Goal: Task Accomplishment & Management: Complete application form

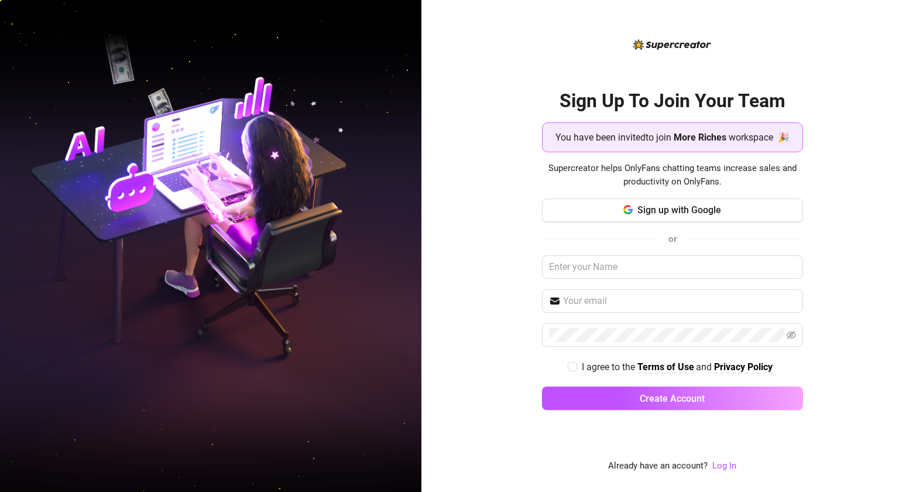
drag, startPoint x: 579, startPoint y: 369, endPoint x: 583, endPoint y: 375, distance: 6.7
click at [579, 369] on span "I agree to the Terms of Use and Privacy Policy" at bounding box center [677, 366] width 200 height 15
click at [576, 369] on input "I agree to the Terms of Use and Privacy Policy" at bounding box center [572, 366] width 8 height 8
checkbox input "true"
click at [497, 93] on div "Sign Up To Join Your Team You have been invited to join More Riches workspace 🎉…" at bounding box center [672, 246] width 502 height 492
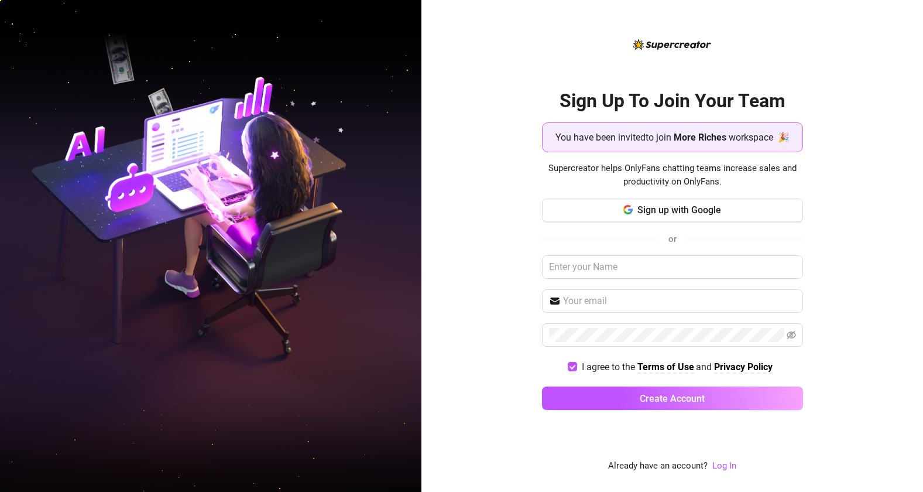
drag, startPoint x: 513, startPoint y: 191, endPoint x: 493, endPoint y: 193, distance: 19.5
click at [512, 191] on div "Sign Up To Join Your Team You have been invited to join More Riches workspace 🎉…" at bounding box center [672, 246] width 502 height 492
click at [469, 109] on div "Sign Up To Join Your Team You have been invited to join More Riches workspace 🎉…" at bounding box center [672, 246] width 502 height 492
click at [595, 212] on button "Sign up with Google" at bounding box center [672, 209] width 261 height 23
drag, startPoint x: 482, startPoint y: 236, endPoint x: 487, endPoint y: 247, distance: 11.5
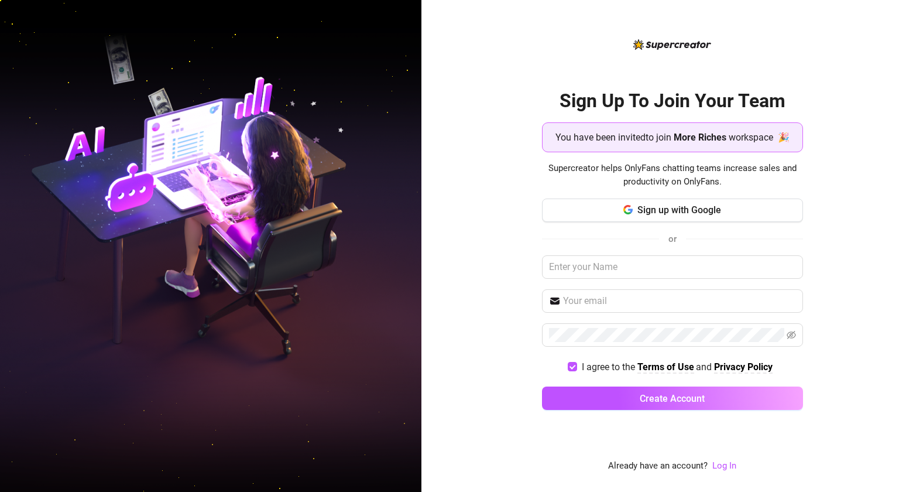
click at [485, 241] on div "Sign Up To Join Your Team You have been invited to join More Riches workspace 🎉…" at bounding box center [672, 246] width 502 height 492
click at [620, 270] on input "text" at bounding box center [672, 266] width 261 height 23
click at [633, 306] on input "text" at bounding box center [679, 301] width 233 height 14
click at [574, 295] on input "text" at bounding box center [679, 301] width 233 height 14
click at [479, 314] on div "Sign Up To Join Your Team You have been invited to join More Riches workspace 🎉…" at bounding box center [672, 246] width 502 height 492
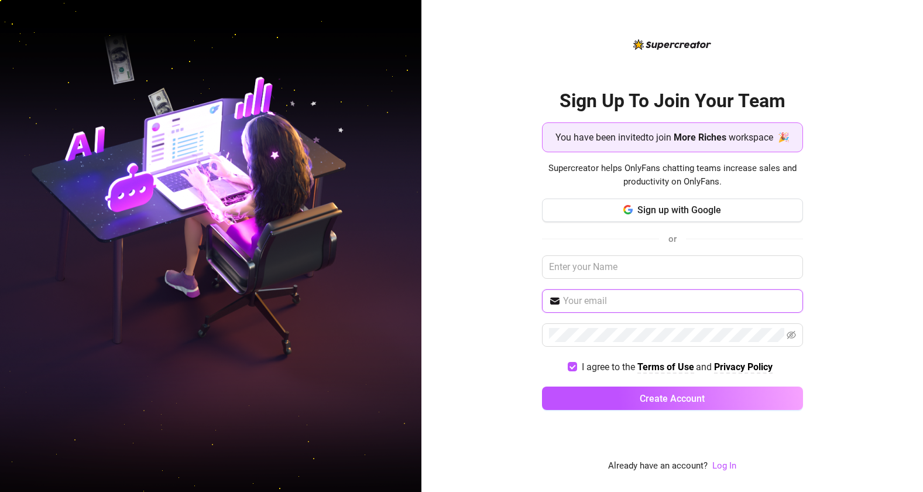
click at [609, 301] on input "text" at bounding box center [679, 301] width 233 height 14
paste input "conomaries6@gmail.com"
type input "conomaries6@gmail.com"
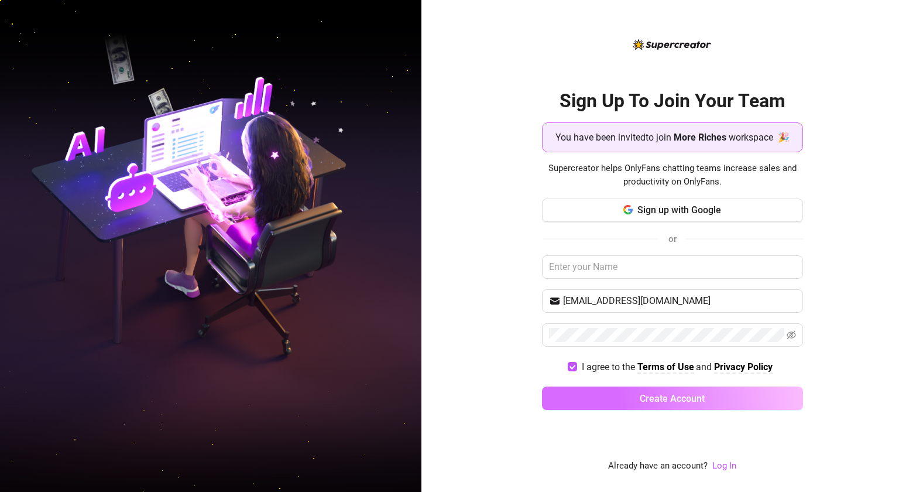
click at [656, 395] on span "Create Account" at bounding box center [672, 398] width 65 height 11
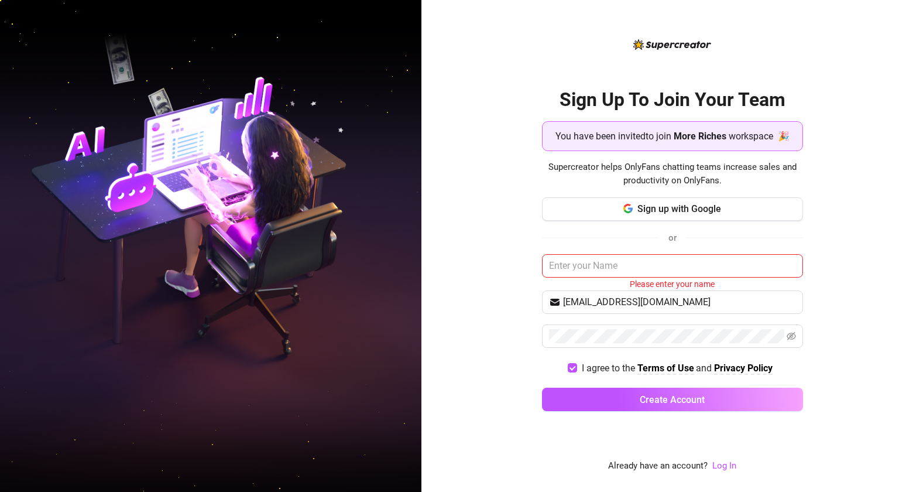
drag, startPoint x: 868, startPoint y: 363, endPoint x: 862, endPoint y: 362, distance: 5.9
click at [821, 362] on div "Sign Up To Join Your Team You have been invited to join More Riches workspace 🎉…" at bounding box center [672, 246] width 502 height 492
drag, startPoint x: 484, startPoint y: 241, endPoint x: 489, endPoint y: 249, distance: 9.3
click at [485, 241] on div "Sign Up To Join Your Team You have been invited to join More Riches workspace 🎉…" at bounding box center [672, 246] width 502 height 492
click at [584, 268] on input "text" at bounding box center [672, 265] width 261 height 23
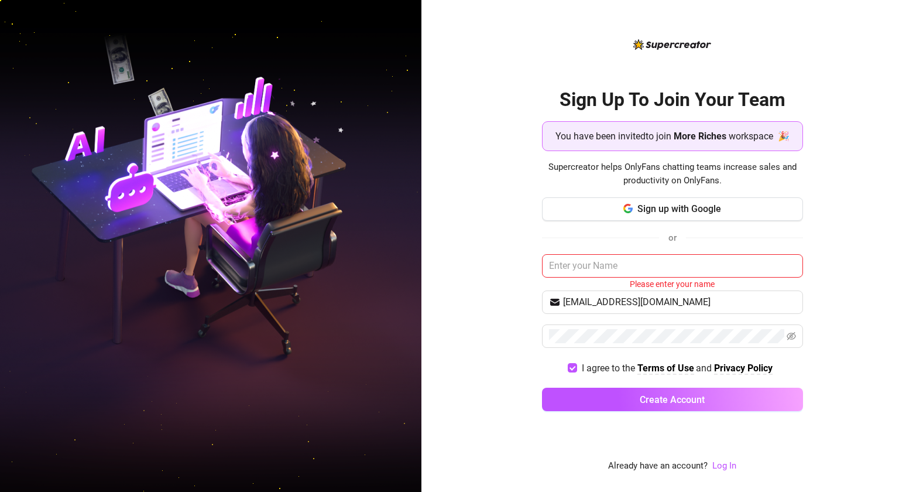
drag, startPoint x: 464, startPoint y: 236, endPoint x: 476, endPoint y: 256, distance: 23.4
click at [464, 236] on div "Sign Up To Join Your Team You have been invited to join More Riches workspace 🎉…" at bounding box center [672, 246] width 502 height 492
drag, startPoint x: 460, startPoint y: 208, endPoint x: 473, endPoint y: 217, distance: 16.1
click at [461, 208] on div "Sign Up To Join Your Team You have been invited to join More Riches workspace 🎉…" at bounding box center [672, 246] width 502 height 492
click at [661, 212] on span "Sign up with Google" at bounding box center [679, 208] width 84 height 11
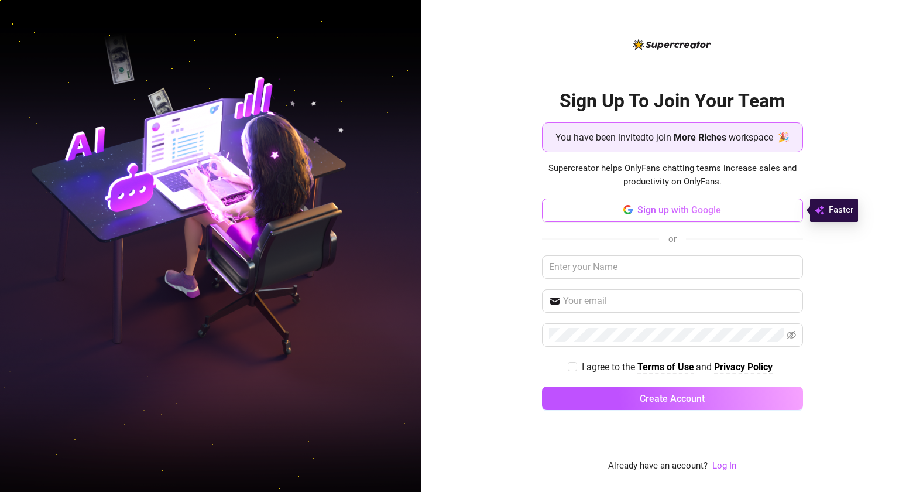
click at [673, 212] on span "Sign up with Google" at bounding box center [679, 209] width 84 height 11
click at [821, 81] on div "Sign Up To Join Your Team You have been invited to join More Riches workspace 🎉…" at bounding box center [672, 246] width 502 height 492
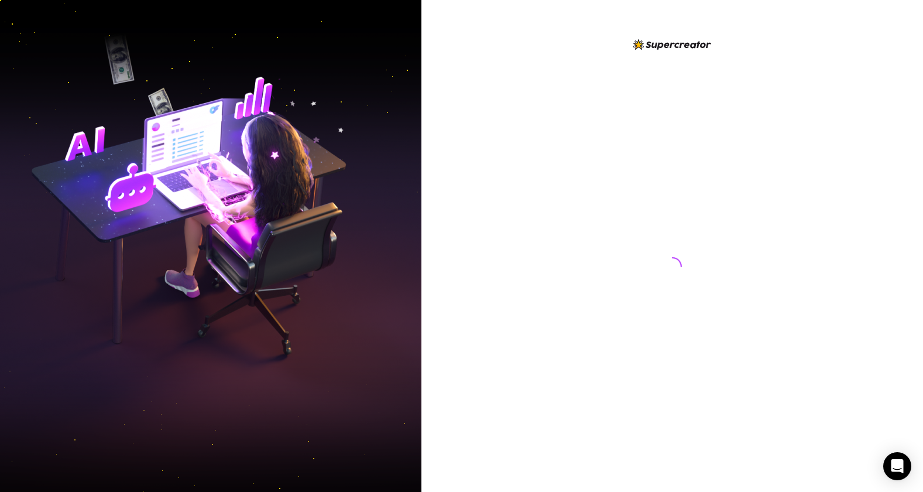
click at [508, 20] on div at bounding box center [672, 246] width 502 height 492
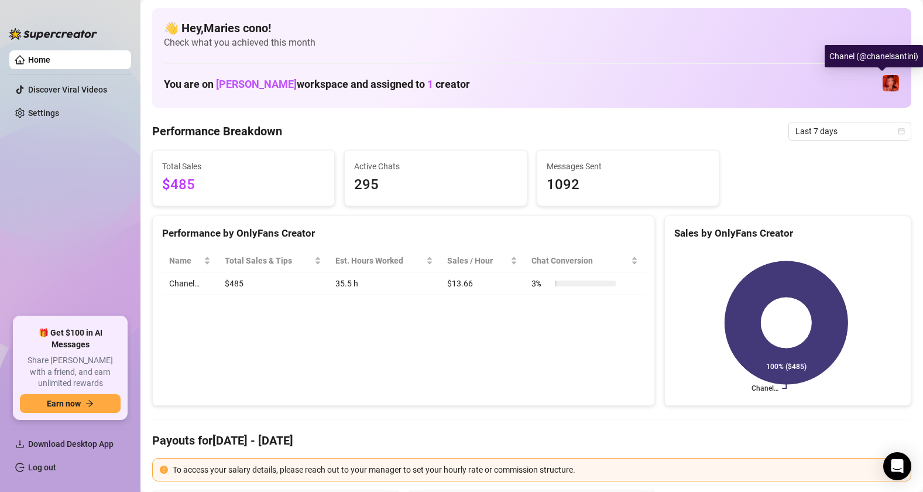
click at [883, 81] on img at bounding box center [891, 83] width 16 height 16
click at [885, 82] on img at bounding box center [891, 83] width 16 height 16
click at [883, 84] on img at bounding box center [891, 83] width 16 height 16
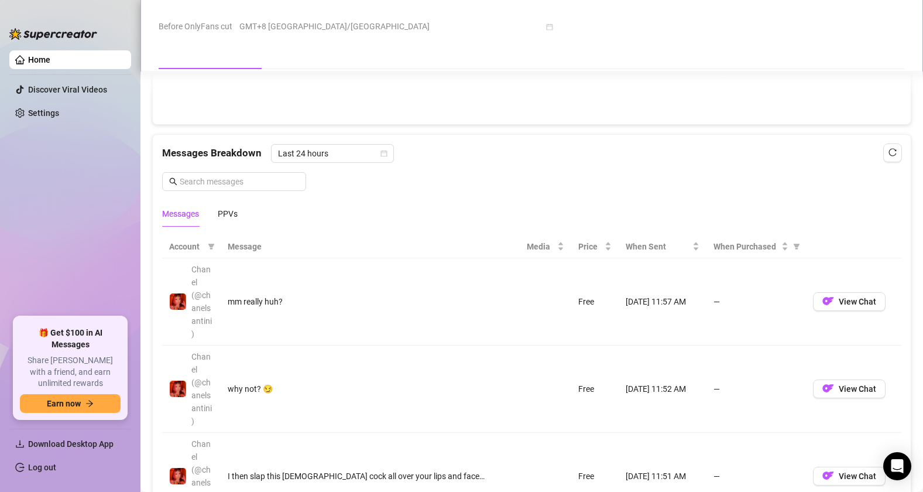
scroll to position [995, 0]
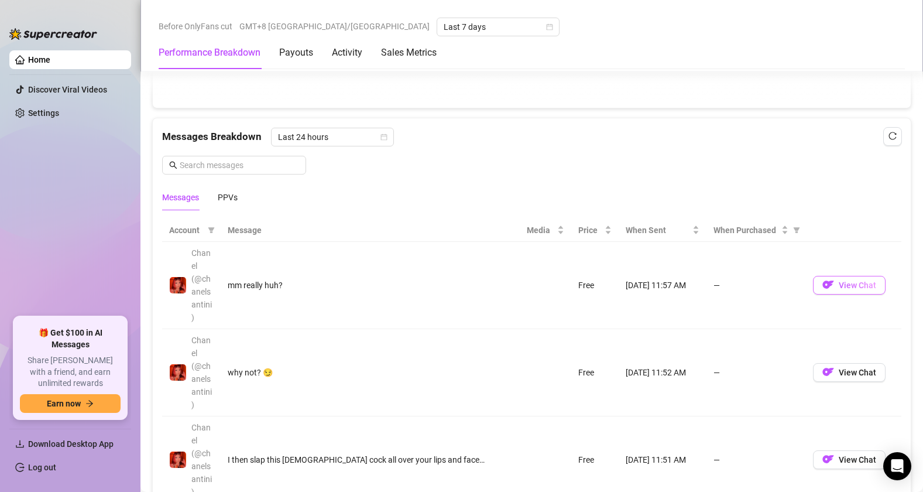
click at [822, 282] on img "button" at bounding box center [828, 285] width 12 height 12
click at [245, 232] on th "Message" at bounding box center [370, 230] width 299 height 23
click at [470, 178] on div "Messages Breakdown Last 24 hours Messages PPVs" at bounding box center [531, 169] width 739 height 83
click at [181, 200] on div "Messages" at bounding box center [180, 197] width 37 height 13
click at [605, 182] on div "Messages Breakdown Last 24 hours Messages PPVs" at bounding box center [531, 169] width 739 height 83
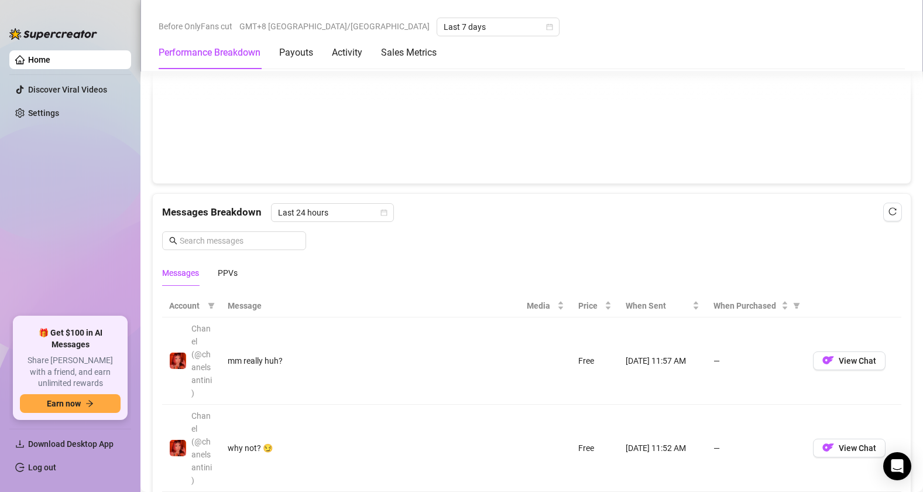
scroll to position [937, 0]
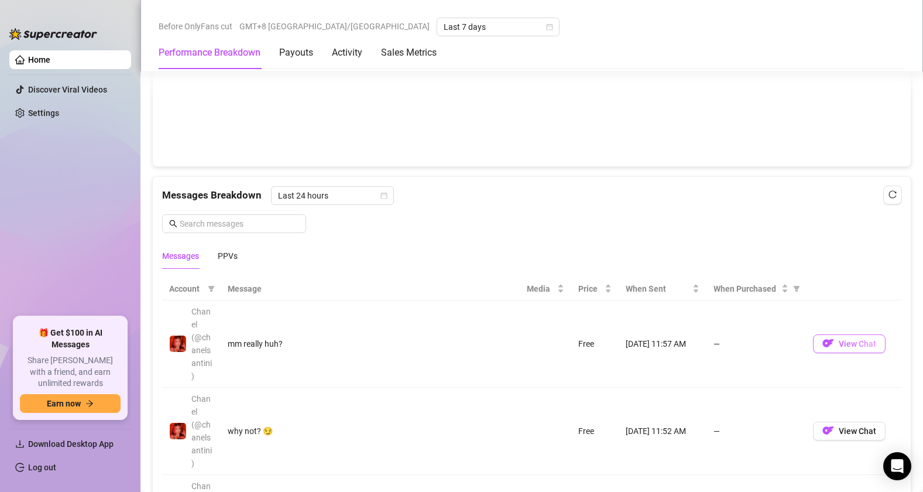
click at [839, 345] on span "View Chat" at bounding box center [857, 343] width 37 height 9
click at [822, 341] on img "button" at bounding box center [828, 343] width 12 height 12
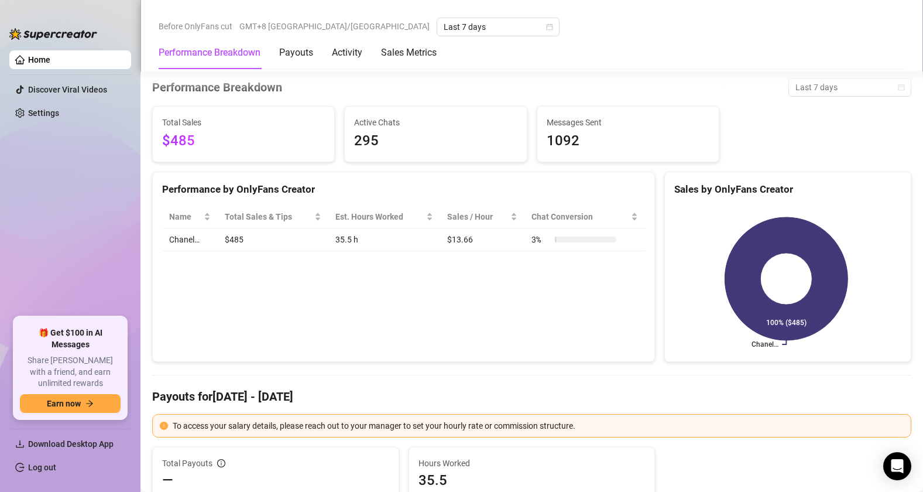
scroll to position [0, 0]
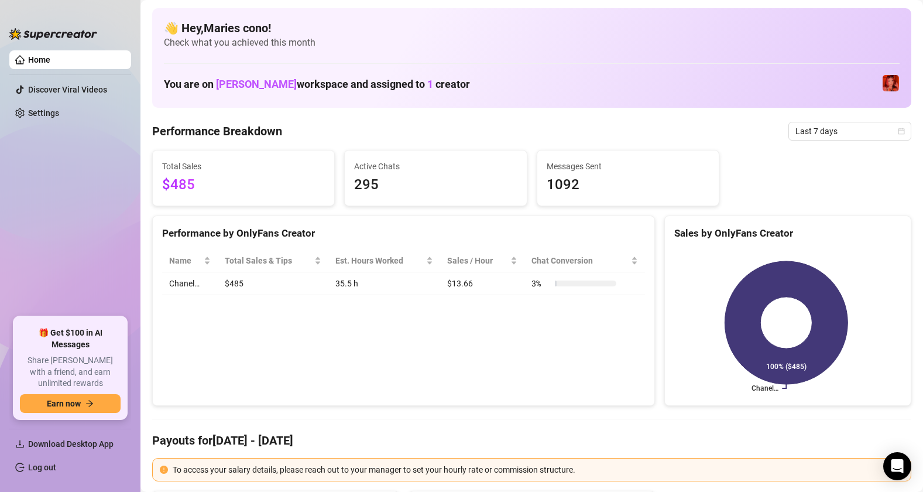
click at [49, 60] on link "Home" at bounding box center [39, 59] width 22 height 9
click at [456, 30] on h4 "👋 Hey, Maries cono !" at bounding box center [532, 28] width 736 height 16
click at [376, 342] on div "Performance by OnlyFans Creator Name Total Sales & Tips Est. Hours Worked Sales…" at bounding box center [403, 310] width 503 height 191
click at [90, 444] on span "Download Desktop App" at bounding box center [70, 443] width 85 height 9
click at [883, 86] on img at bounding box center [891, 83] width 16 height 16
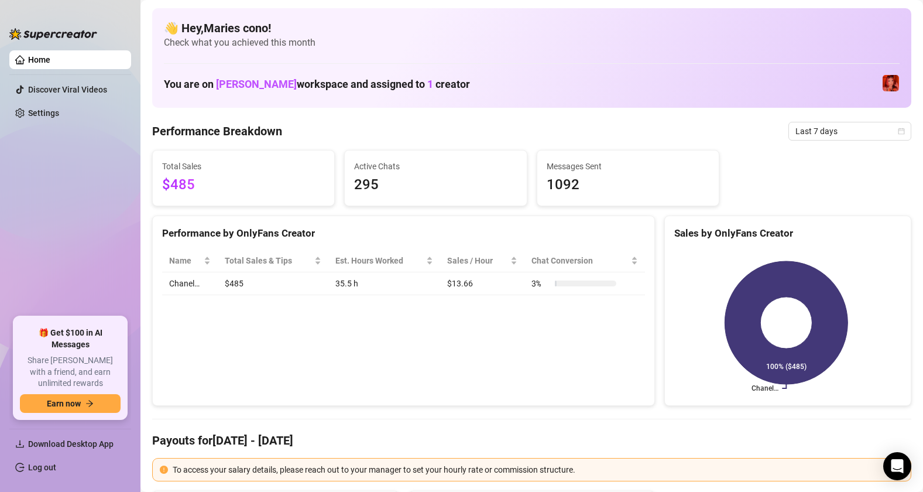
click at [883, 79] on img at bounding box center [891, 83] width 16 height 16
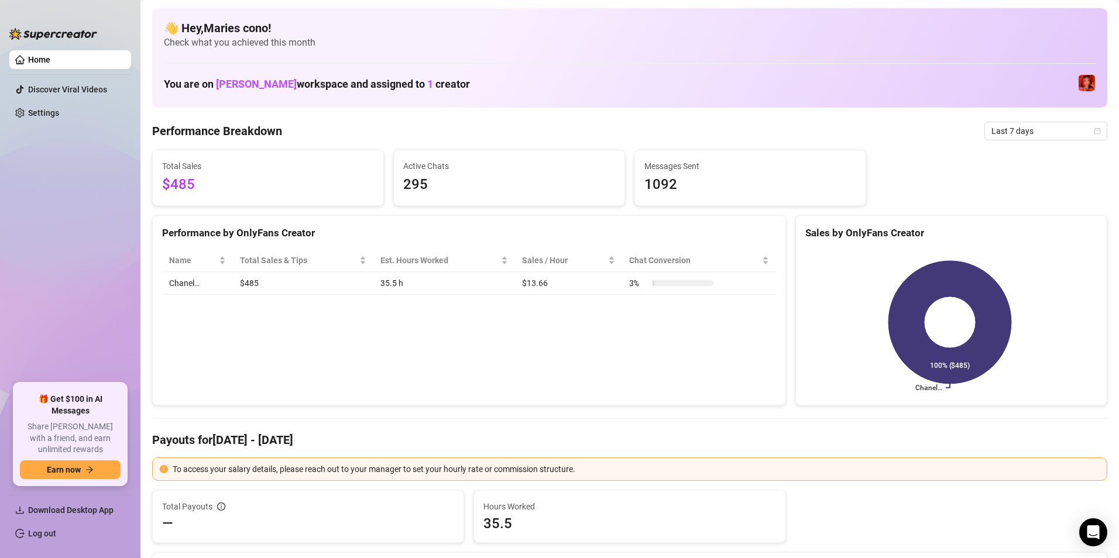
click at [435, 84] on h1 "You are on Morgan Cleary workspace and assigned to 1 creator" at bounding box center [317, 84] width 306 height 13
drag, startPoint x: 424, startPoint y: 84, endPoint x: 699, endPoint y: 95, distance: 275.3
click at [427, 84] on span "1" at bounding box center [430, 84] width 6 height 12
click at [923, 85] on img at bounding box center [1087, 83] width 16 height 16
click at [923, 84] on img at bounding box center [1087, 83] width 16 height 16
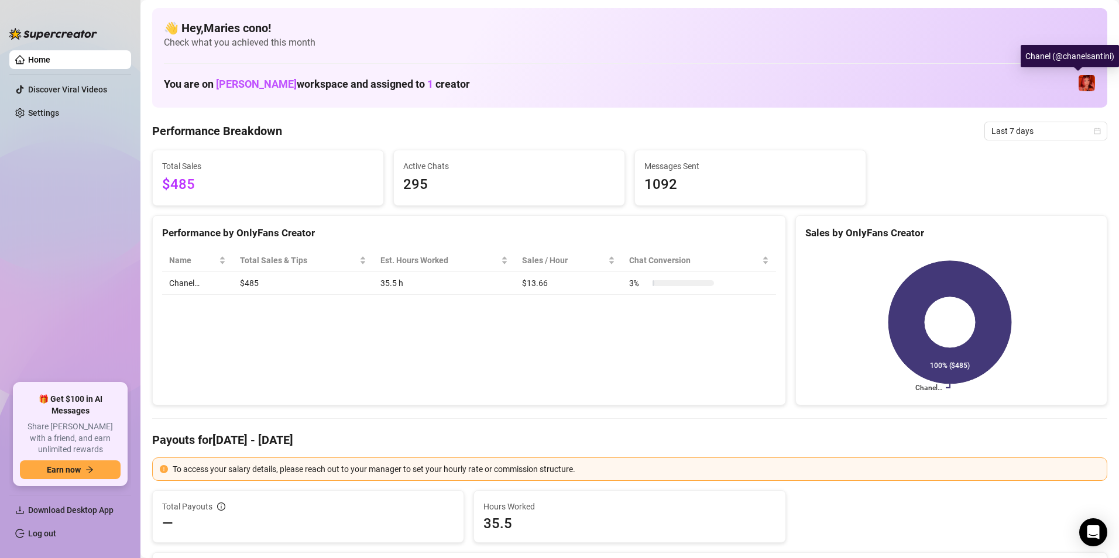
click at [923, 83] on img at bounding box center [1087, 83] width 16 height 16
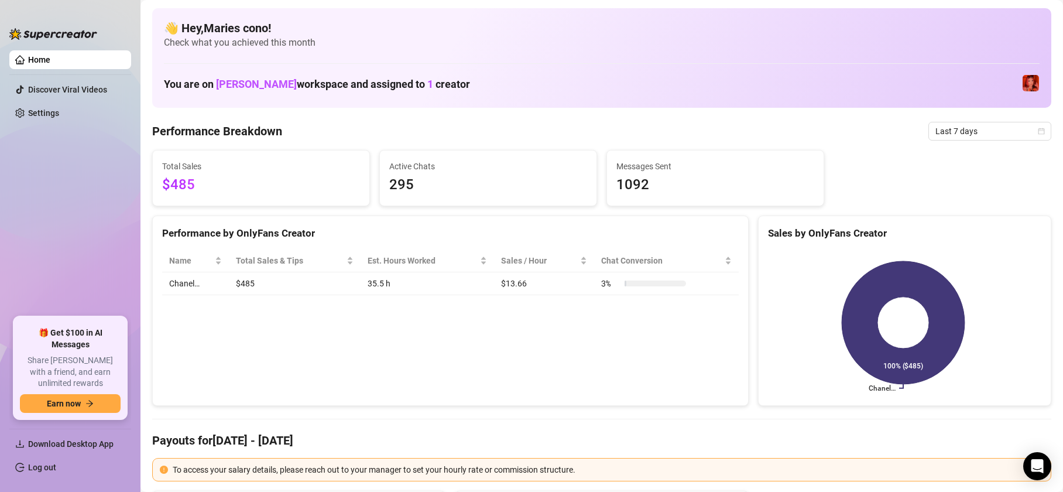
click at [923, 73] on div "You are on Morgan Cleary workspace and assigned to 1 creator" at bounding box center [602, 83] width 876 height 25
click at [923, 79] on img at bounding box center [1031, 83] width 16 height 16
click at [923, 50] on div "Chanel (@chanelsantini)" at bounding box center [1014, 56] width 98 height 22
click at [923, 51] on div "Chanel (@chanelsantini)" at bounding box center [1014, 56] width 98 height 22
click at [923, 131] on span "Last 7 days" at bounding box center [989, 131] width 109 height 18
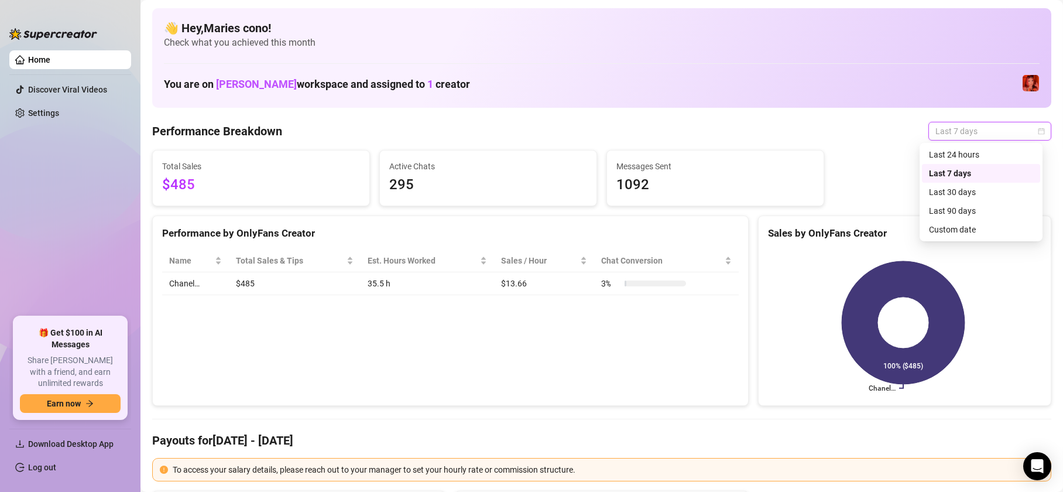
click at [923, 173] on div "Last 7 days" at bounding box center [981, 173] width 104 height 13
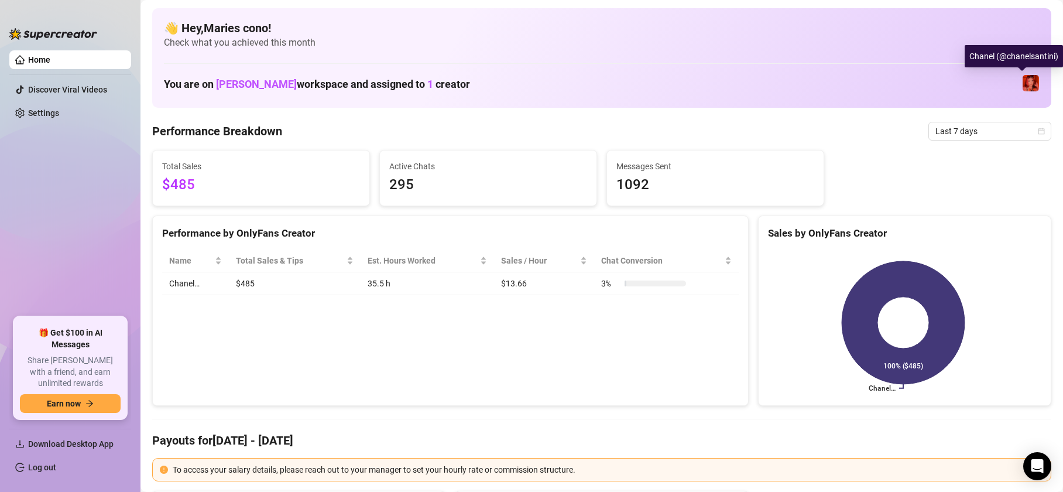
click at [923, 79] on img at bounding box center [1031, 83] width 16 height 16
click at [629, 36] on div "👋 Hey, Maries cono ! Check what you achieved this month" at bounding box center [602, 34] width 876 height 29
drag, startPoint x: 560, startPoint y: 61, endPoint x: 574, endPoint y: 82, distance: 25.7
click at [561, 61] on div "👋 Hey, Maries cono ! Check what you achieved this month You are on Morgan Clear…" at bounding box center [601, 58] width 899 height 100
click at [53, 47] on ul "Home Discover Viral Videos Settings" at bounding box center [70, 179] width 122 height 266
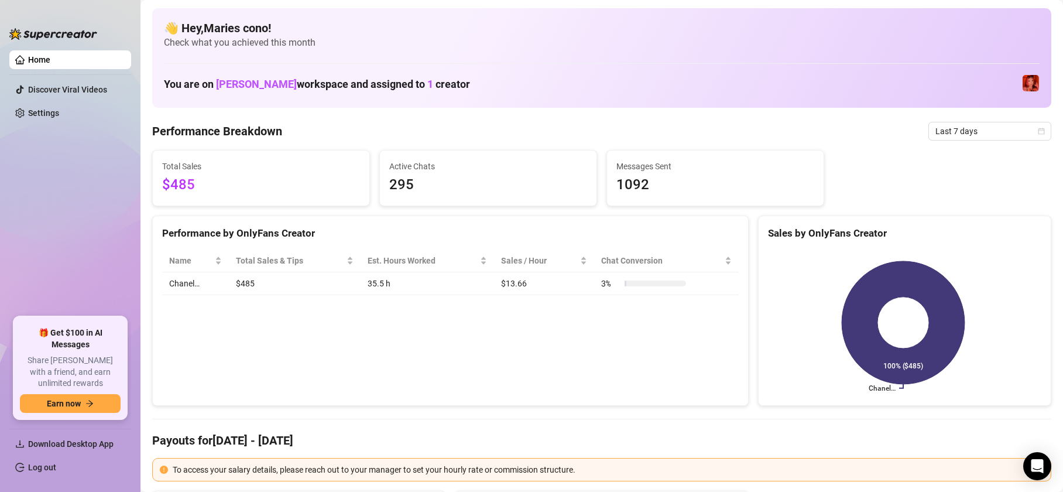
drag, startPoint x: 43, startPoint y: 51, endPoint x: 42, endPoint y: 65, distance: 14.2
click at [42, 60] on ul "Home Discover Viral Videos Settings" at bounding box center [70, 179] width 122 height 266
click at [47, 59] on link "Home" at bounding box center [39, 59] width 22 height 9
click at [557, 90] on div "You are on Morgan Cleary workspace and assigned to 1 creator" at bounding box center [602, 83] width 876 height 25
click at [923, 84] on img at bounding box center [1031, 83] width 16 height 16
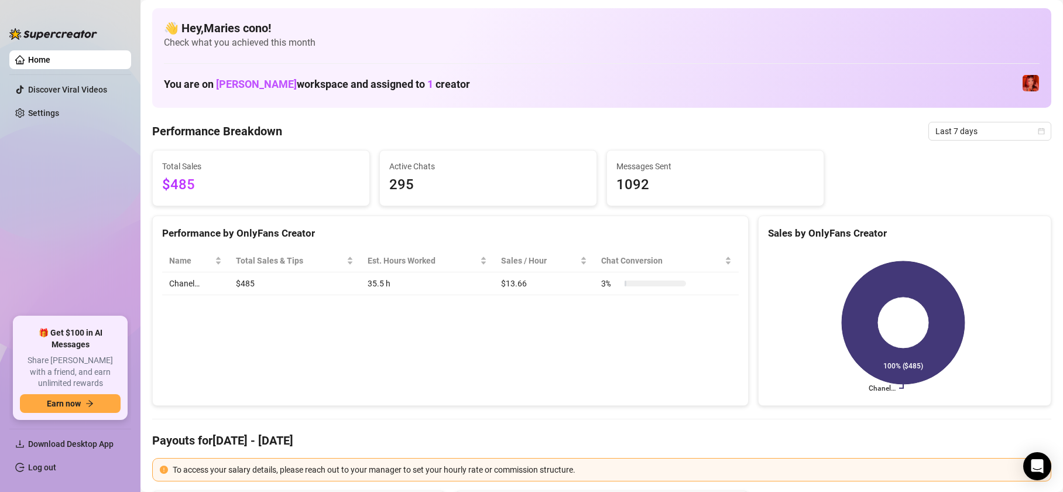
click at [446, 368] on div "Performance by OnlyFans Creator Name Total Sales & Tips Est. Hours Worked Sales…" at bounding box center [450, 310] width 597 height 191
click at [923, 88] on img at bounding box center [1031, 83] width 16 height 16
click at [923, 83] on img at bounding box center [1031, 83] width 16 height 16
drag, startPoint x: 619, startPoint y: 67, endPoint x: 563, endPoint y: 73, distance: 55.9
click at [618, 67] on div "👋 Hey, Maries cono ! Check what you achieved this month You are on Morgan Clear…" at bounding box center [601, 58] width 899 height 100
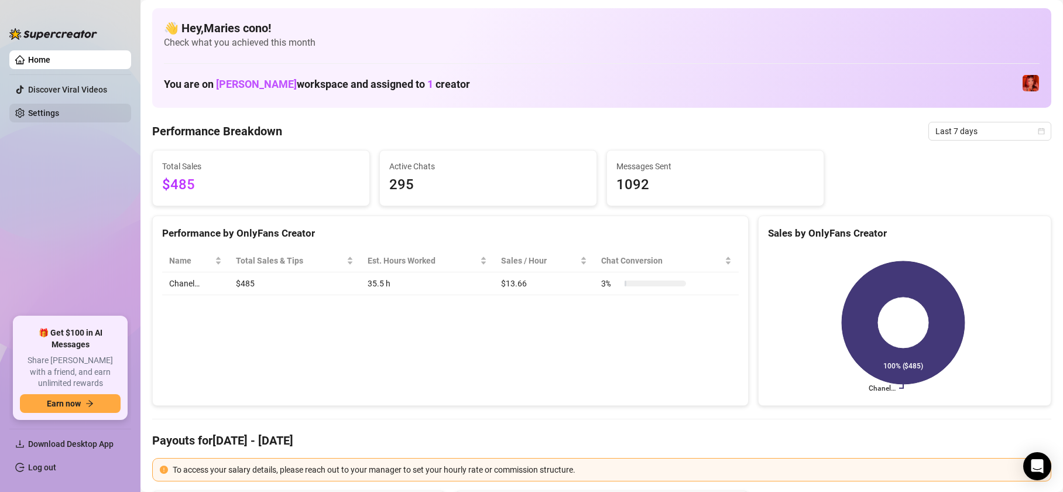
click at [59, 115] on link "Settings" at bounding box center [43, 112] width 31 height 9
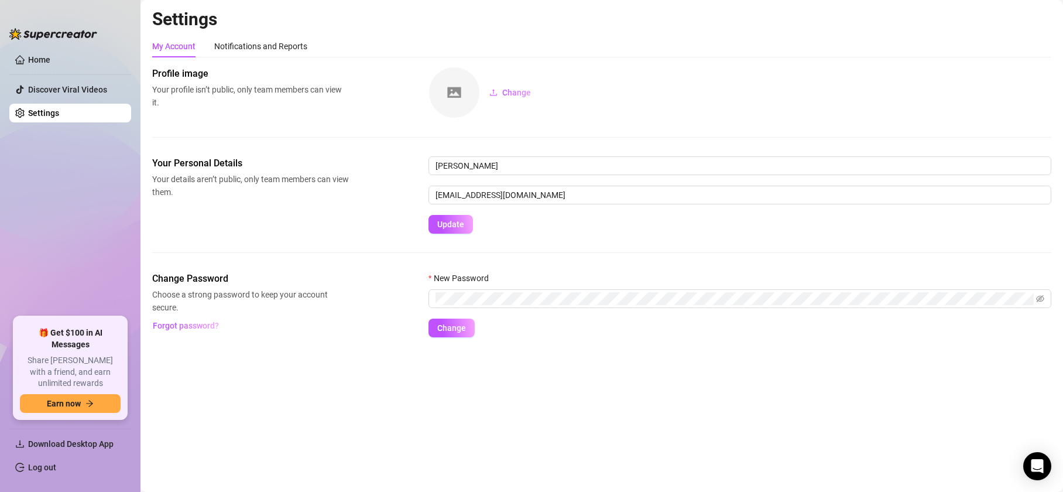
click at [50, 64] on link "Home" at bounding box center [39, 59] width 22 height 9
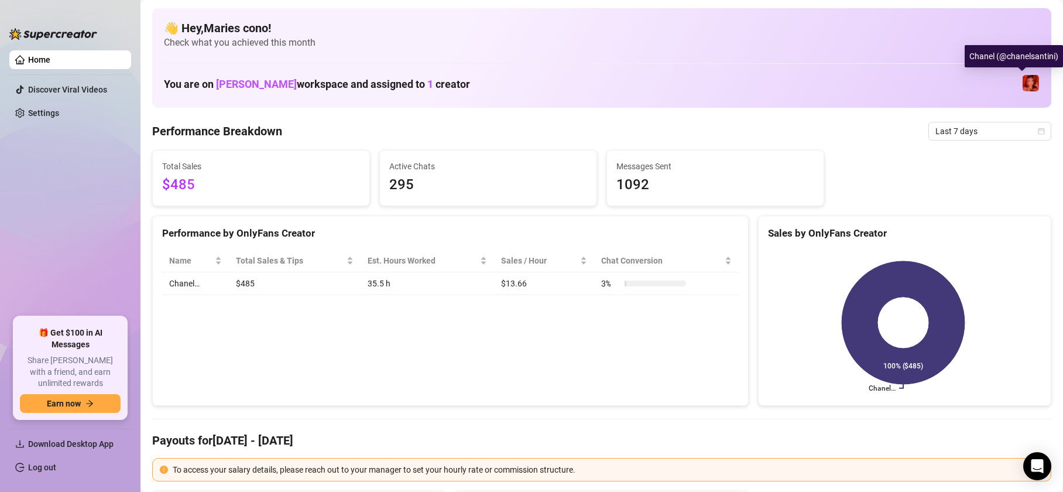
click at [923, 86] on img at bounding box center [1031, 83] width 16 height 16
click at [923, 81] on img at bounding box center [1031, 83] width 16 height 16
click at [923, 54] on div "Chanel (@chanelsantini)" at bounding box center [1014, 56] width 98 height 22
click at [923, 80] on img at bounding box center [1031, 83] width 16 height 16
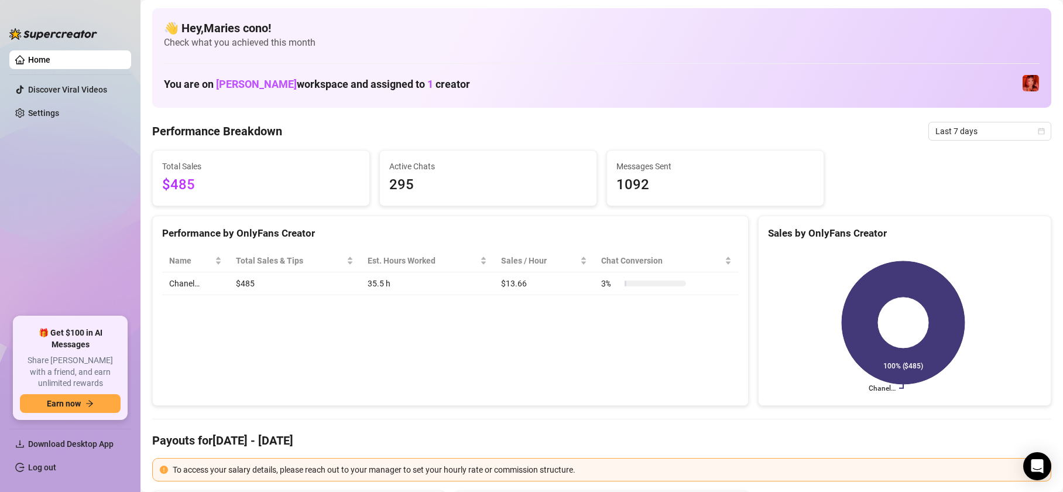
click at [467, 345] on div "Performance by OnlyFans Creator Name Total Sales & Tips Est. Hours Worked Sales…" at bounding box center [450, 310] width 597 height 191
click at [256, 84] on span "Morgan Cleary" at bounding box center [256, 84] width 81 height 12
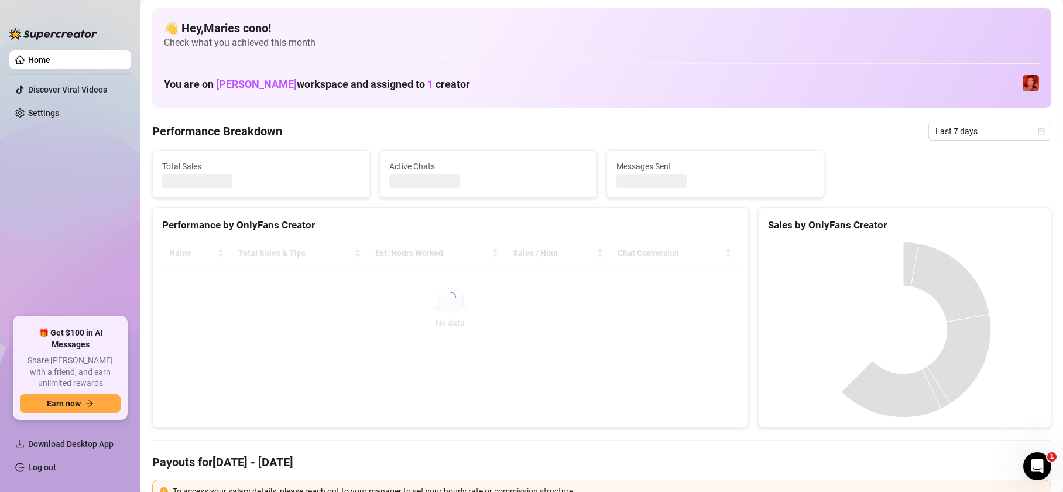
drag, startPoint x: 589, startPoint y: 53, endPoint x: 597, endPoint y: 61, distance: 11.6
click at [589, 53] on div "👋 Hey, [PERSON_NAME] cono ! Check what you achieved this month You are on [PERS…" at bounding box center [601, 58] width 899 height 100
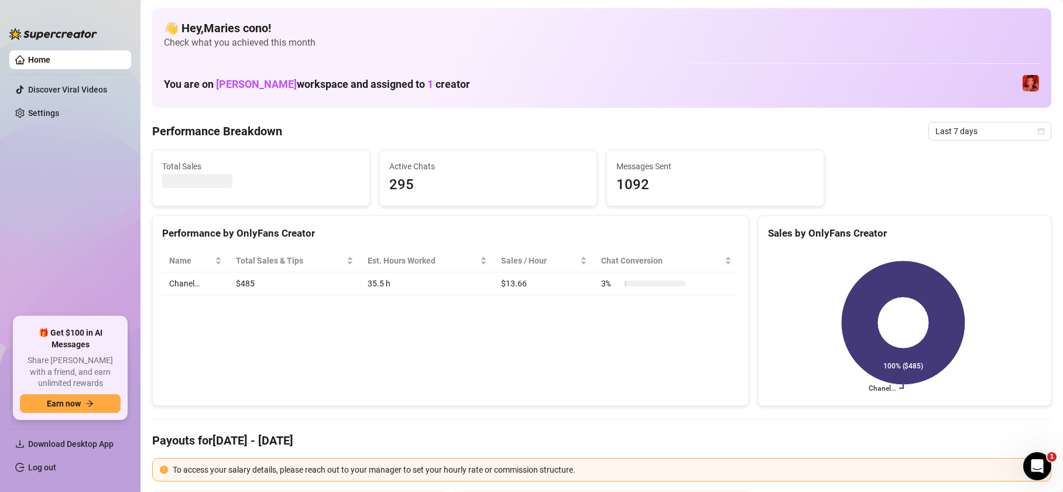
click at [1023, 82] on img at bounding box center [1031, 83] width 16 height 16
click at [1023, 84] on img at bounding box center [1031, 83] width 16 height 16
click at [1019, 59] on div "Chanel (@chanelsantini)" at bounding box center [1014, 56] width 98 height 22
click at [1023, 78] on img at bounding box center [1031, 83] width 16 height 16
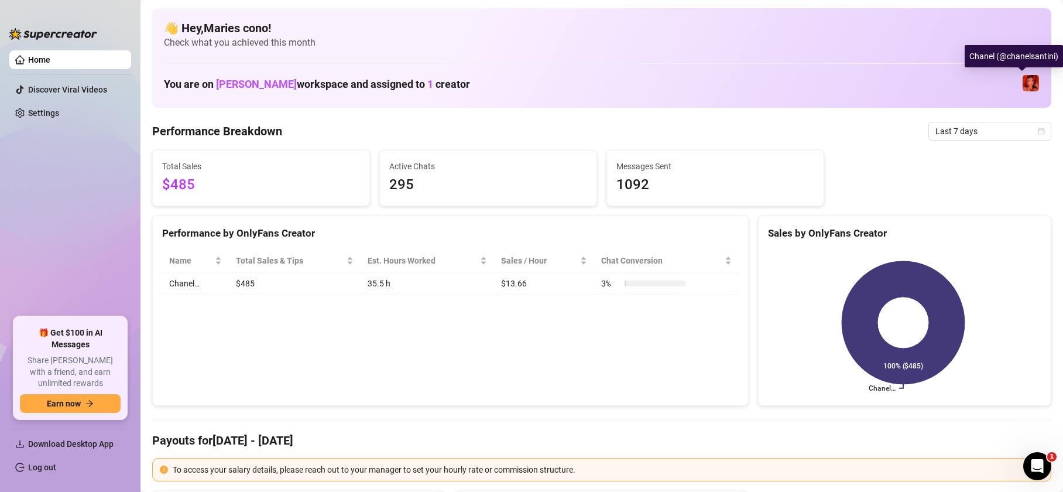
click at [1023, 81] on img at bounding box center [1031, 83] width 16 height 16
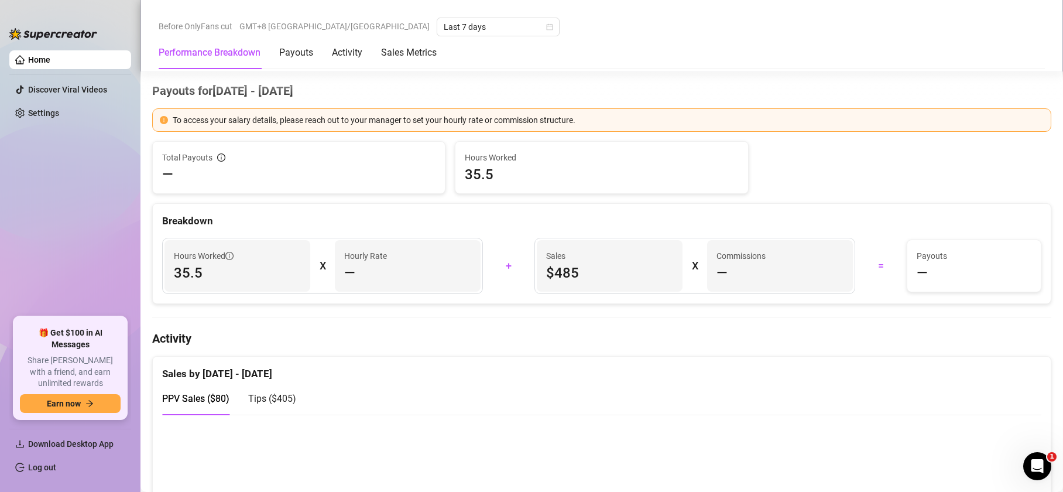
scroll to position [351, 0]
drag, startPoint x: 49, startPoint y: 61, endPoint x: 372, endPoint y: 126, distance: 329.6
click at [49, 61] on link "Home" at bounding box center [39, 59] width 22 height 9
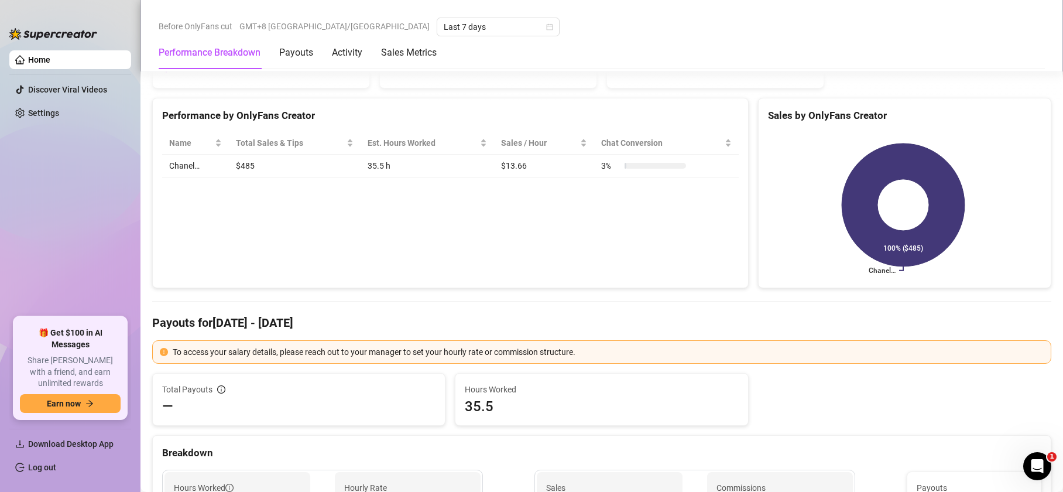
scroll to position [0, 0]
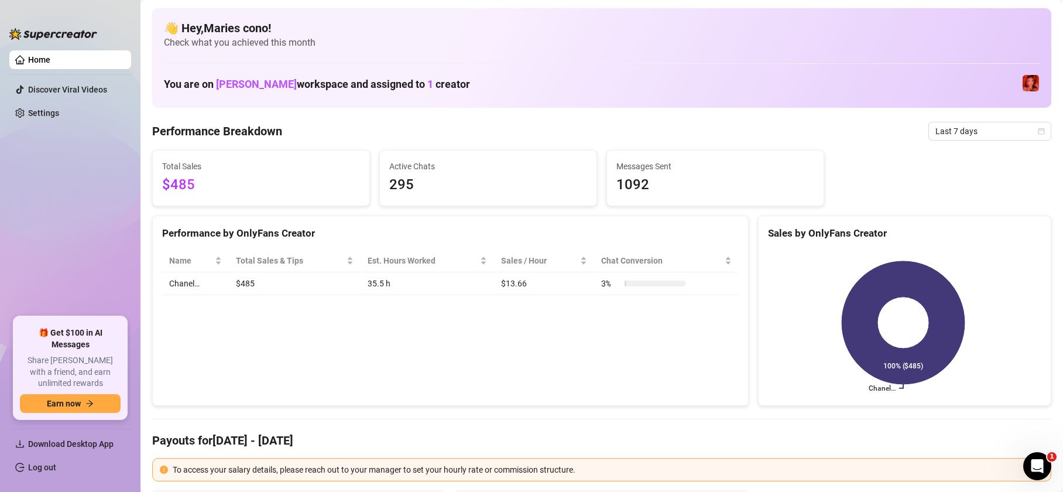
drag, startPoint x: 248, startPoint y: 84, endPoint x: 273, endPoint y: 112, distance: 37.7
click at [249, 85] on span "[PERSON_NAME]" at bounding box center [256, 84] width 81 height 12
click at [238, 349] on div "Performance by OnlyFans Creator Name Total Sales & Tips Est. Hours Worked Sales…" at bounding box center [450, 310] width 597 height 191
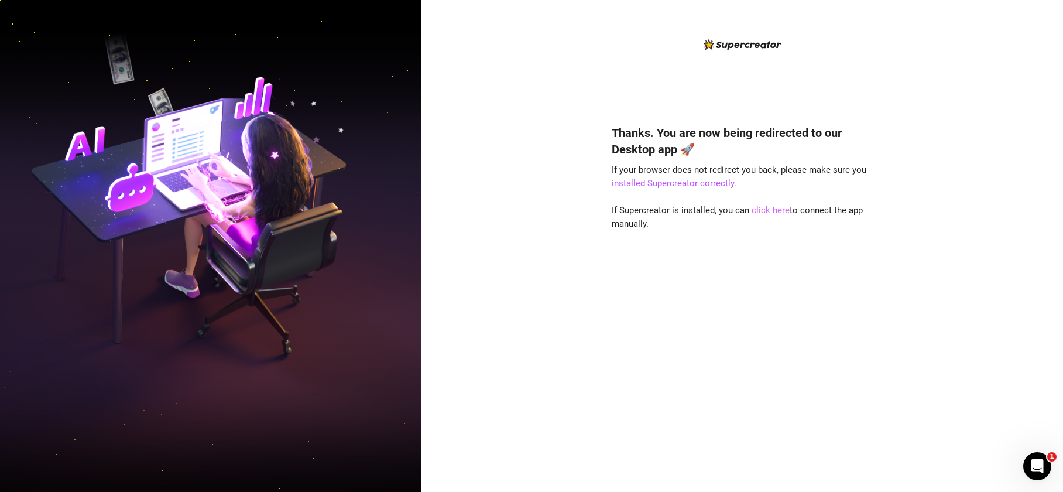
click at [777, 208] on link "click here" at bounding box center [771, 210] width 38 height 11
